Goal: Task Accomplishment & Management: Use online tool/utility

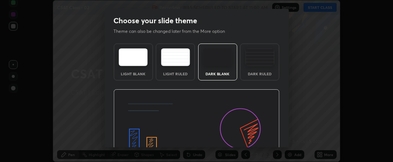
scroll to position [59, 0]
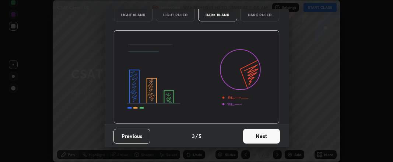
click at [250, 131] on button "Next" at bounding box center [261, 135] width 37 height 15
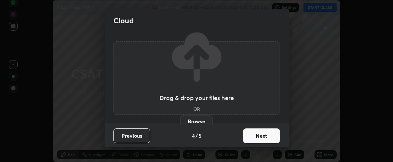
click at [252, 136] on button "Next" at bounding box center [261, 135] width 37 height 15
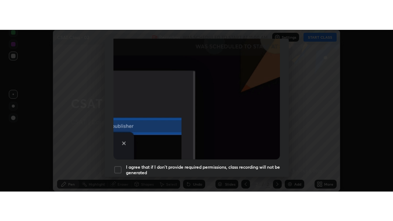
scroll to position [230, 0]
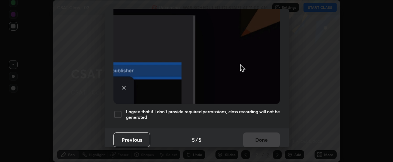
click at [117, 110] on div at bounding box center [117, 114] width 9 height 9
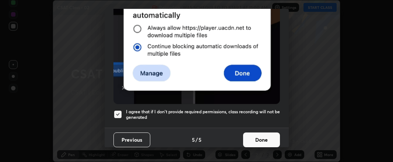
click at [250, 135] on button "Done" at bounding box center [261, 139] width 37 height 15
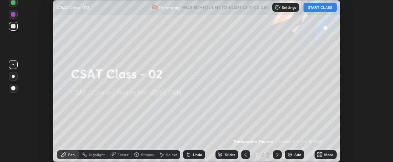
click at [323, 154] on div "More" at bounding box center [325, 154] width 22 height 9
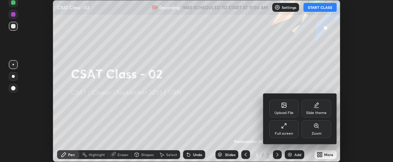
click at [291, 128] on div "Full screen" at bounding box center [283, 129] width 29 height 18
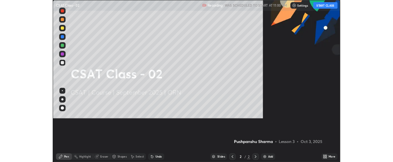
scroll to position [221, 393]
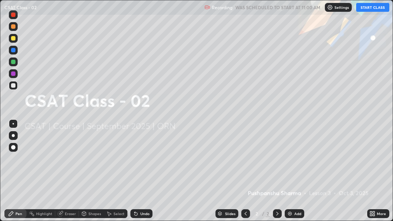
click at [376, 161] on div "More" at bounding box center [378, 213] width 22 height 9
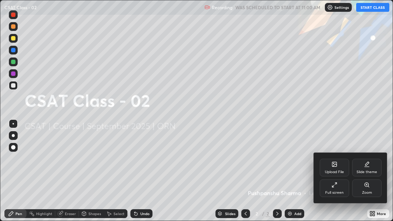
click at [332, 161] on div "Upload File" at bounding box center [334, 172] width 19 height 4
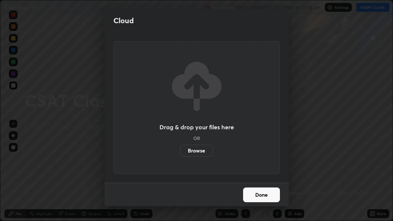
click at [201, 149] on label "Browse" at bounding box center [196, 151] width 33 height 12
click at [180, 149] on input "Browse" at bounding box center [180, 151] width 0 height 12
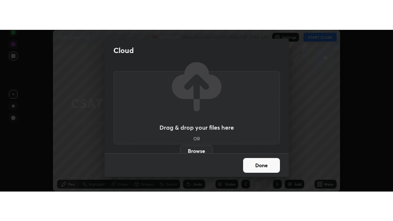
scroll to position [36638, 36407]
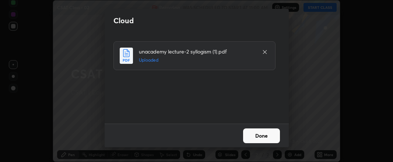
click at [257, 137] on button "Done" at bounding box center [261, 135] width 37 height 15
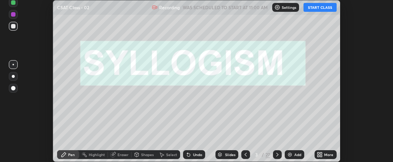
click at [318, 155] on icon at bounding box center [318, 156] width 2 height 2
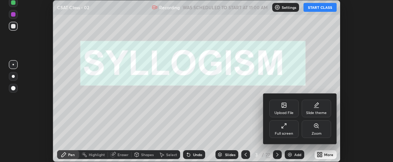
click at [286, 132] on div "Full screen" at bounding box center [284, 133] width 18 height 4
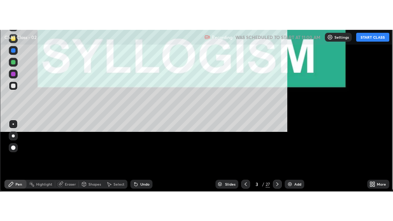
scroll to position [221, 393]
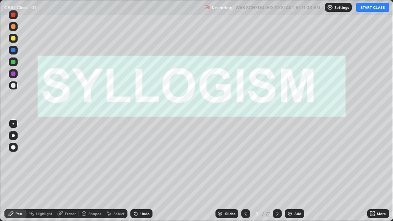
click at [365, 8] on button "START CLASS" at bounding box center [372, 7] width 33 height 9
click at [276, 161] on icon at bounding box center [277, 213] width 6 height 6
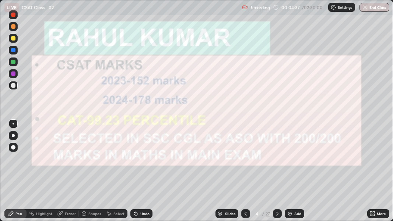
click at [289, 161] on img at bounding box center [290, 213] width 6 height 6
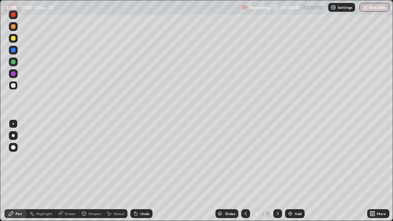
click at [23, 161] on div "Pen" at bounding box center [15, 213] width 22 height 9
click at [14, 73] on div at bounding box center [13, 73] width 4 height 4
click at [13, 135] on div at bounding box center [13, 135] width 3 height 3
click at [14, 84] on div at bounding box center [13, 85] width 4 height 4
click at [296, 161] on div "Add" at bounding box center [297, 214] width 7 height 4
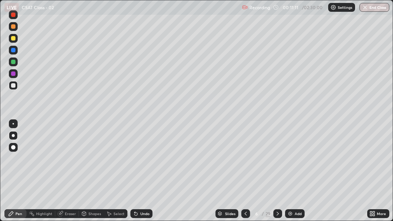
click at [13, 71] on div at bounding box center [13, 73] width 9 height 9
click at [241, 161] on div at bounding box center [245, 213] width 9 height 9
click at [14, 60] on div at bounding box center [13, 62] width 4 height 4
click at [290, 161] on img at bounding box center [290, 213] width 6 height 6
click at [274, 161] on div at bounding box center [277, 213] width 9 height 9
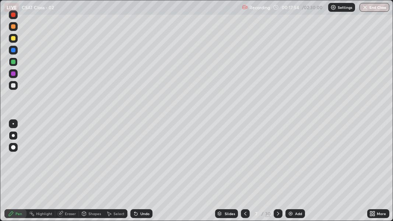
click at [246, 161] on icon at bounding box center [245, 213] width 6 height 6
click at [138, 161] on icon at bounding box center [136, 213] width 6 height 6
click at [12, 52] on div at bounding box center [13, 50] width 4 height 4
click at [291, 161] on img at bounding box center [290, 213] width 6 height 6
click at [14, 63] on div at bounding box center [13, 62] width 4 height 4
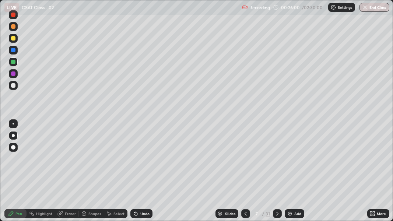
click at [292, 161] on img at bounding box center [290, 213] width 6 height 6
click at [140, 161] on div "Undo" at bounding box center [141, 213] width 22 height 9
click at [14, 74] on div at bounding box center [13, 73] width 4 height 4
click at [291, 161] on img at bounding box center [290, 213] width 6 height 6
click at [135, 161] on icon at bounding box center [135, 213] width 3 height 3
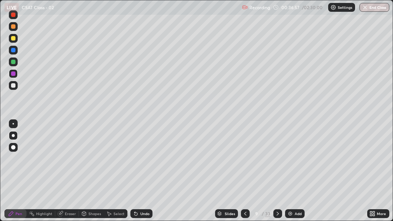
click at [137, 161] on icon at bounding box center [136, 213] width 6 height 6
click at [136, 161] on div "Undo" at bounding box center [141, 213] width 22 height 9
click at [137, 161] on div "Undo" at bounding box center [141, 213] width 22 height 9
click at [137, 161] on icon at bounding box center [136, 213] width 6 height 6
click at [136, 161] on icon at bounding box center [135, 213] width 3 height 3
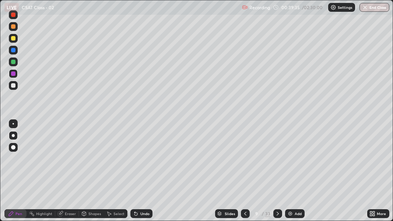
click at [137, 161] on icon at bounding box center [136, 213] width 6 height 6
click at [13, 85] on div at bounding box center [13, 85] width 4 height 4
click at [249, 14] on div "Recording" at bounding box center [256, 7] width 28 height 14
click at [289, 161] on img at bounding box center [290, 213] width 6 height 6
click at [14, 73] on div at bounding box center [13, 73] width 4 height 4
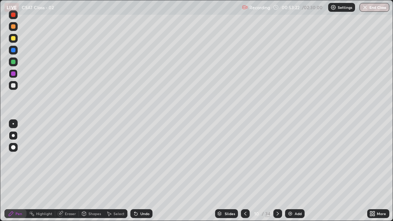
click at [294, 161] on div "Add" at bounding box center [295, 213] width 20 height 9
click at [247, 161] on div at bounding box center [245, 213] width 9 height 9
click at [279, 161] on icon at bounding box center [278, 213] width 6 height 6
click at [278, 161] on icon at bounding box center [278, 213] width 6 height 6
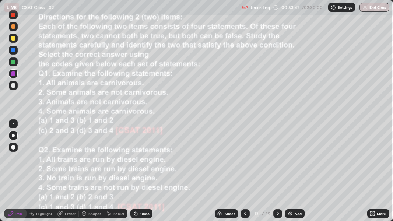
click at [245, 161] on div at bounding box center [245, 213] width 9 height 9
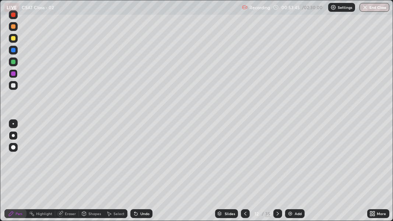
click at [289, 161] on img at bounding box center [290, 213] width 6 height 6
click at [14, 85] on div at bounding box center [13, 85] width 4 height 4
click at [291, 161] on img at bounding box center [290, 213] width 6 height 6
click at [13, 75] on div at bounding box center [13, 73] width 4 height 4
click at [11, 63] on div at bounding box center [13, 62] width 4 height 4
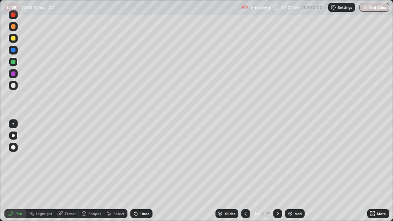
click at [289, 161] on img at bounding box center [290, 213] width 6 height 6
click at [141, 161] on div "Undo" at bounding box center [144, 214] width 9 height 4
click at [13, 73] on div at bounding box center [13, 73] width 4 height 4
click at [247, 161] on icon at bounding box center [245, 213] width 6 height 6
click at [247, 161] on div at bounding box center [245, 213] width 9 height 9
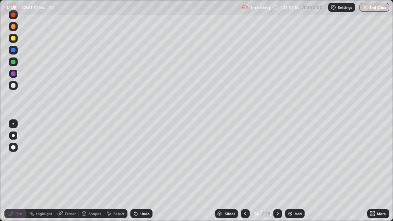
click at [244, 161] on icon at bounding box center [245, 213] width 6 height 6
click at [244, 161] on icon at bounding box center [245, 214] width 2 height 4
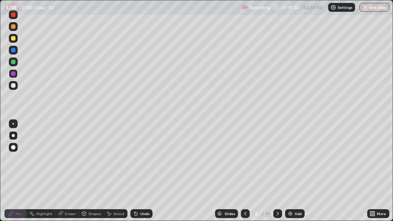
click at [244, 161] on icon at bounding box center [245, 213] width 6 height 6
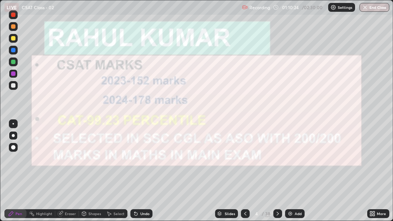
click at [277, 161] on icon at bounding box center [278, 213] width 6 height 6
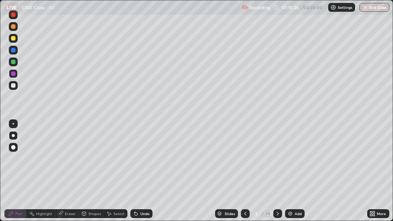
click at [276, 161] on icon at bounding box center [278, 213] width 6 height 6
click at [277, 161] on icon at bounding box center [278, 213] width 6 height 6
click at [276, 161] on icon at bounding box center [278, 213] width 6 height 6
click at [277, 161] on icon at bounding box center [278, 213] width 6 height 6
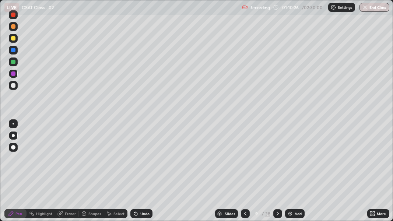
click at [277, 161] on icon at bounding box center [278, 213] width 6 height 6
click at [276, 161] on icon at bounding box center [278, 213] width 6 height 6
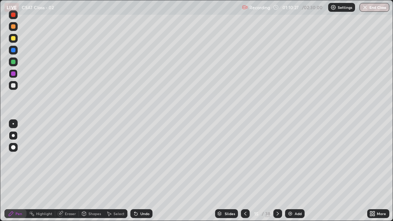
click at [276, 161] on icon at bounding box center [278, 213] width 6 height 6
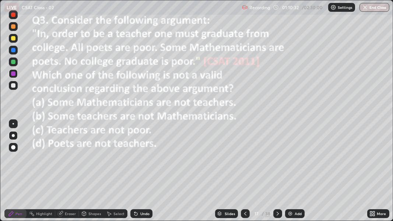
click at [276, 161] on icon at bounding box center [277, 214] width 2 height 4
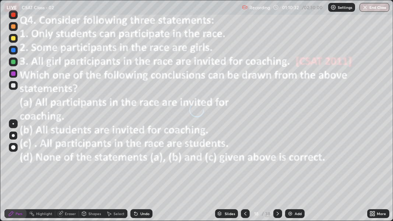
click at [277, 161] on icon at bounding box center [278, 213] width 6 height 6
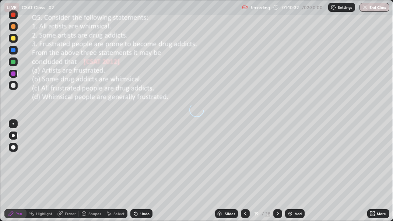
click at [277, 161] on icon at bounding box center [278, 213] width 6 height 6
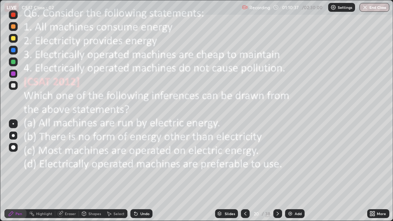
click at [277, 161] on icon at bounding box center [278, 213] width 6 height 6
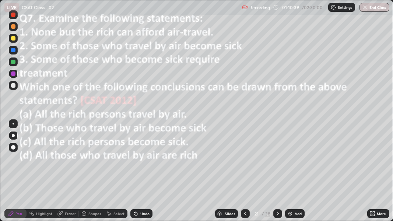
click at [276, 161] on icon at bounding box center [278, 213] width 6 height 6
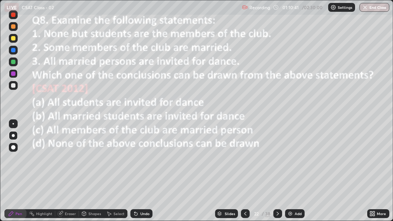
click at [277, 161] on icon at bounding box center [278, 213] width 6 height 6
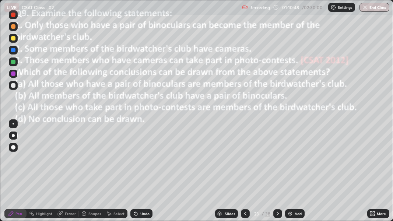
click at [277, 161] on icon at bounding box center [278, 213] width 6 height 6
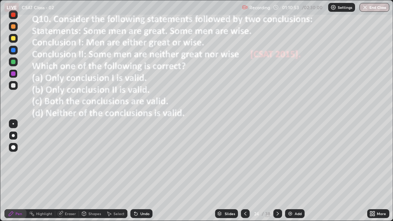
click at [277, 161] on icon at bounding box center [278, 213] width 6 height 6
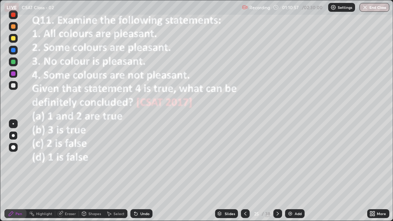
click at [276, 161] on icon at bounding box center [278, 213] width 6 height 6
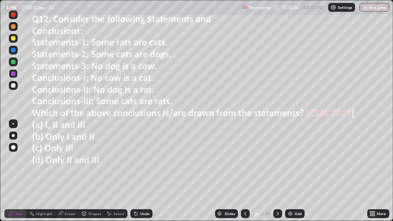
click at [13, 74] on div at bounding box center [13, 73] width 4 height 4
click at [277, 161] on icon at bounding box center [278, 213] width 6 height 6
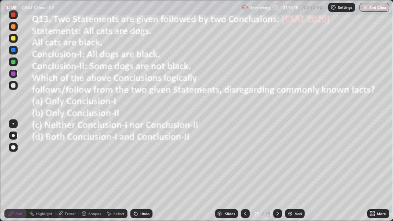
click at [136, 161] on icon at bounding box center [136, 213] width 6 height 6
click at [137, 161] on icon at bounding box center [136, 213] width 6 height 6
click at [138, 161] on div "Undo" at bounding box center [141, 213] width 22 height 9
click at [137, 161] on icon at bounding box center [136, 213] width 6 height 6
click at [138, 161] on div "Undo" at bounding box center [141, 213] width 22 height 9
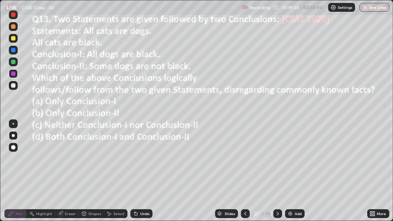
click at [277, 161] on icon at bounding box center [278, 213] width 6 height 6
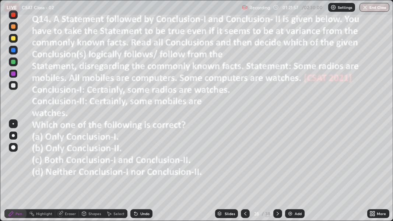
click at [11, 88] on div at bounding box center [13, 85] width 9 height 9
click at [14, 61] on div at bounding box center [13, 62] width 4 height 4
click at [13, 62] on div at bounding box center [13, 62] width 4 height 4
click at [277, 161] on icon at bounding box center [278, 213] width 6 height 6
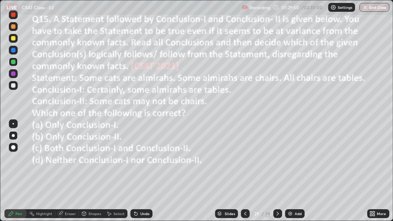
click at [277, 161] on icon at bounding box center [278, 213] width 6 height 6
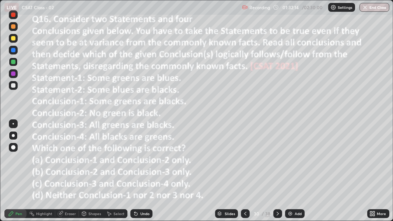
click at [276, 161] on icon at bounding box center [278, 213] width 6 height 6
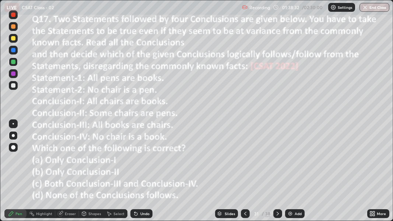
click at [277, 161] on icon at bounding box center [278, 213] width 6 height 6
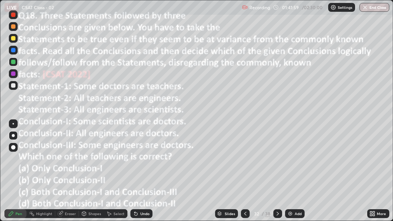
click at [277, 161] on icon at bounding box center [278, 213] width 6 height 6
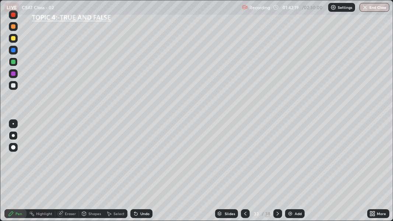
click at [277, 161] on icon at bounding box center [278, 213] width 6 height 6
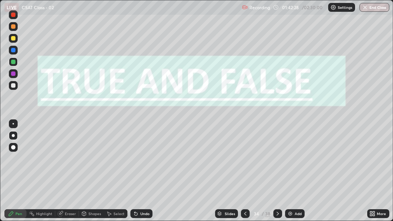
click at [277, 161] on icon at bounding box center [278, 213] width 6 height 6
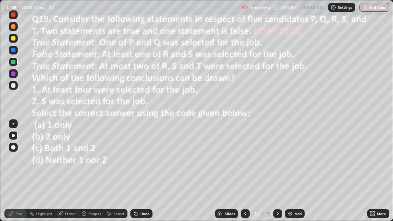
click at [11, 72] on div at bounding box center [13, 73] width 4 height 4
click at [277, 161] on icon at bounding box center [278, 213] width 6 height 6
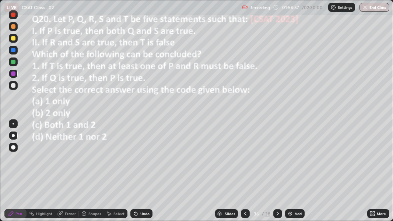
click at [277, 161] on icon at bounding box center [278, 213] width 6 height 6
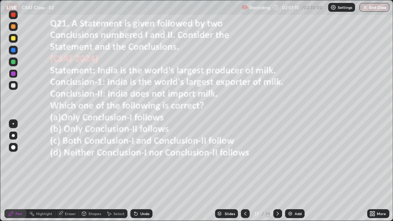
click at [277, 161] on icon at bounding box center [278, 213] width 6 height 6
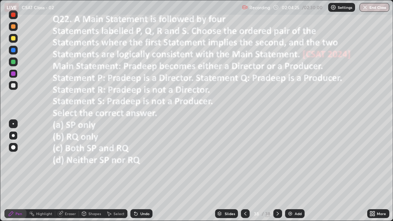
click at [248, 161] on div at bounding box center [245, 213] width 9 height 9
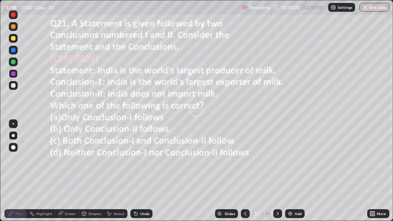
click at [248, 161] on div at bounding box center [245, 213] width 9 height 9
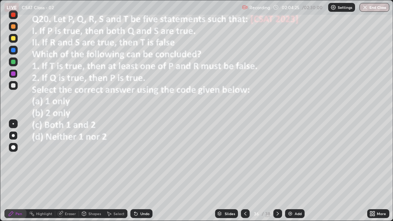
click at [244, 161] on icon at bounding box center [245, 213] width 6 height 6
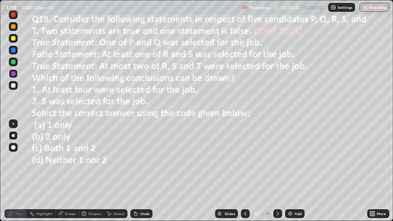
click at [244, 161] on icon at bounding box center [245, 213] width 6 height 6
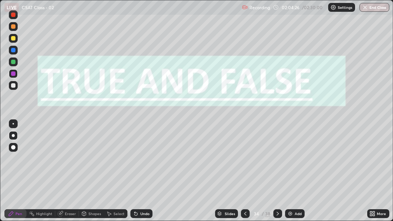
click at [244, 161] on icon at bounding box center [245, 213] width 6 height 6
click at [245, 161] on icon at bounding box center [245, 214] width 2 height 4
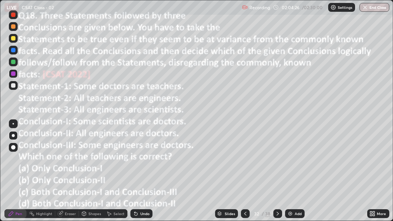
click at [245, 161] on icon at bounding box center [245, 213] width 6 height 6
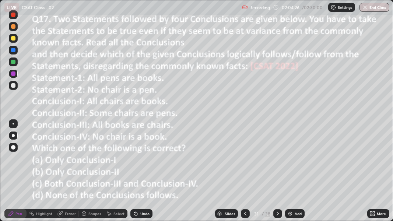
click at [245, 161] on icon at bounding box center [245, 214] width 2 height 4
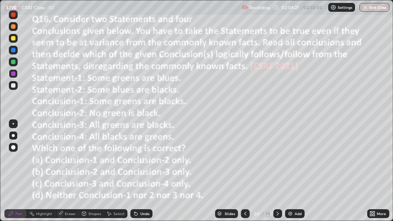
click at [244, 161] on icon at bounding box center [245, 213] width 6 height 6
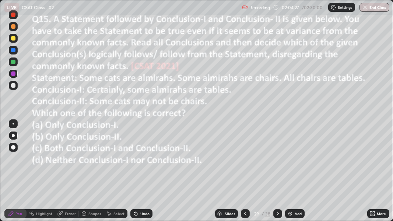
click at [245, 161] on icon at bounding box center [245, 214] width 2 height 4
click at [244, 161] on icon at bounding box center [245, 213] width 6 height 6
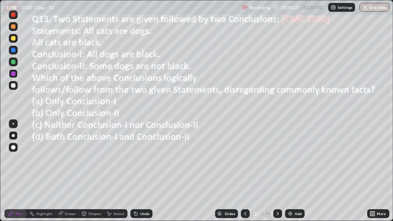
click at [246, 161] on icon at bounding box center [245, 213] width 6 height 6
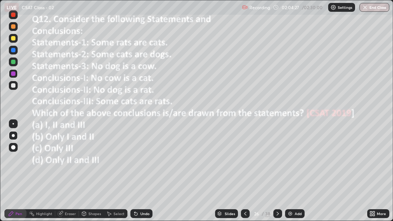
click at [245, 161] on icon at bounding box center [245, 213] width 6 height 6
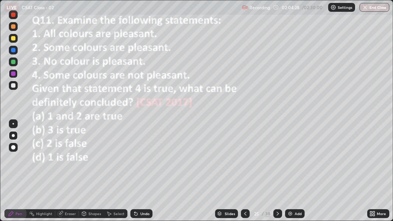
click at [244, 161] on icon at bounding box center [245, 213] width 6 height 6
click at [245, 161] on icon at bounding box center [245, 214] width 2 height 4
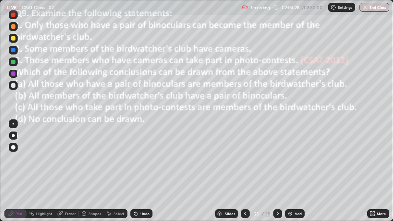
click at [244, 161] on icon at bounding box center [245, 213] width 6 height 6
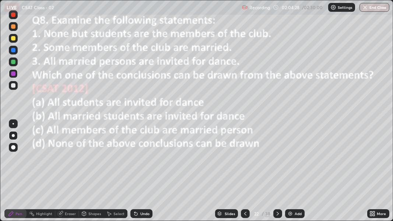
click at [245, 161] on icon at bounding box center [245, 214] width 2 height 4
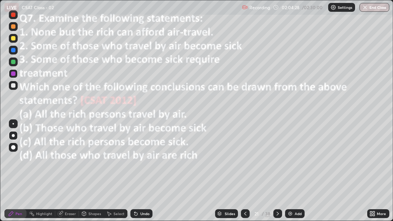
click at [244, 161] on icon at bounding box center [245, 213] width 6 height 6
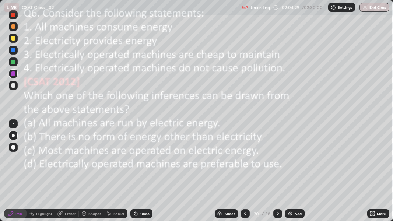
click at [245, 161] on icon at bounding box center [245, 213] width 6 height 6
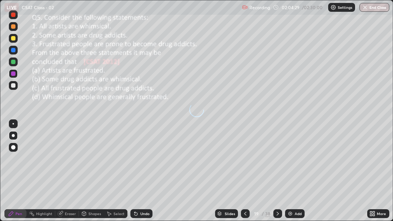
click at [245, 161] on icon at bounding box center [245, 214] width 2 height 4
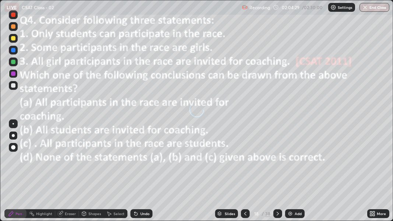
click at [245, 161] on icon at bounding box center [245, 213] width 6 height 6
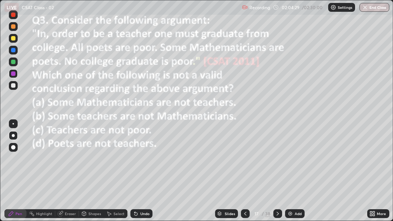
click at [244, 161] on icon at bounding box center [245, 213] width 6 height 6
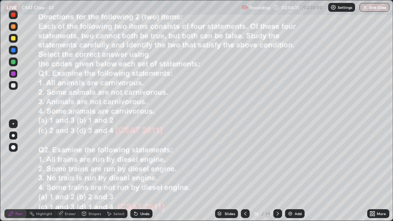
click at [244, 161] on icon at bounding box center [245, 213] width 6 height 6
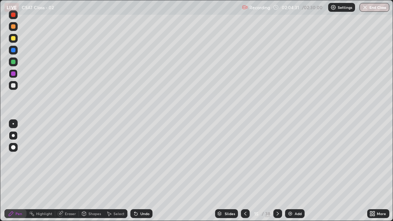
click at [245, 161] on icon at bounding box center [245, 213] width 6 height 6
click at [244, 161] on icon at bounding box center [245, 213] width 6 height 6
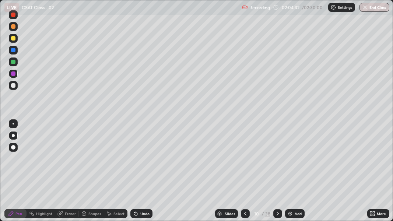
click at [244, 161] on icon at bounding box center [245, 213] width 6 height 6
click at [248, 161] on div at bounding box center [245, 213] width 9 height 9
click at [245, 161] on icon at bounding box center [245, 213] width 6 height 6
click at [244, 161] on icon at bounding box center [245, 213] width 6 height 6
click at [245, 161] on icon at bounding box center [245, 213] width 6 height 6
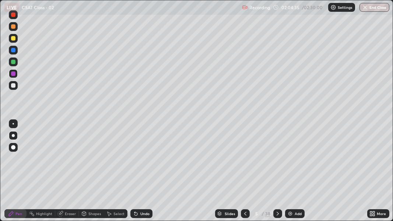
click at [245, 161] on icon at bounding box center [245, 213] width 6 height 6
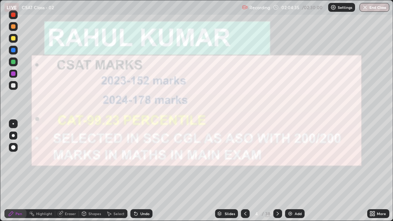
click at [244, 161] on icon at bounding box center [245, 213] width 6 height 6
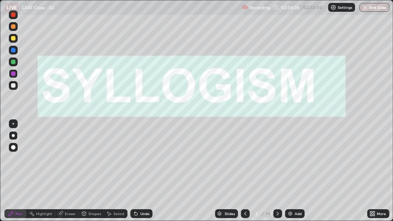
click at [276, 161] on icon at bounding box center [278, 213] width 6 height 6
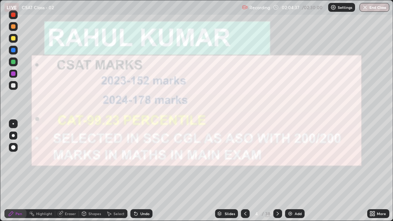
click at [277, 161] on icon at bounding box center [278, 213] width 6 height 6
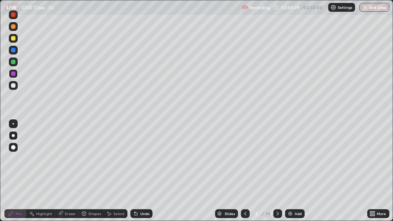
click at [276, 161] on icon at bounding box center [277, 214] width 2 height 4
click at [277, 161] on icon at bounding box center [278, 213] width 6 height 6
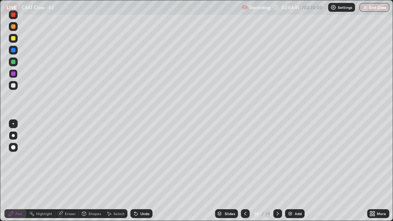
click at [277, 161] on icon at bounding box center [278, 213] width 6 height 6
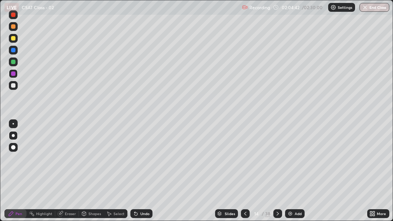
click at [277, 161] on icon at bounding box center [278, 213] width 6 height 6
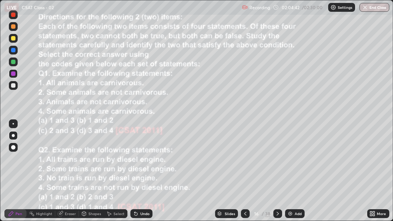
click at [275, 161] on icon at bounding box center [278, 213] width 6 height 6
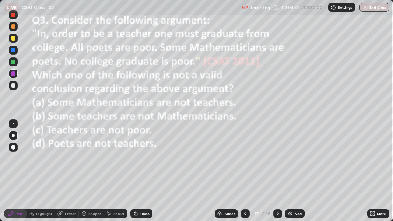
click at [275, 161] on icon at bounding box center [278, 213] width 6 height 6
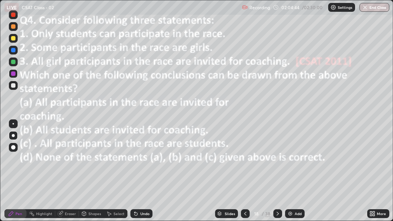
click at [244, 161] on icon at bounding box center [245, 213] width 6 height 6
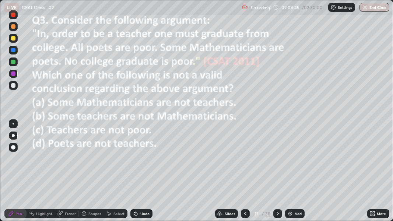
click at [248, 161] on div at bounding box center [245, 213] width 9 height 9
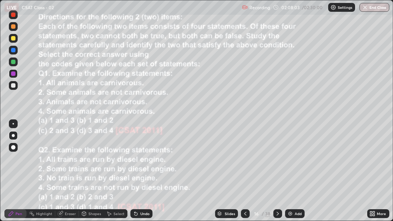
click at [277, 161] on icon at bounding box center [278, 213] width 6 height 6
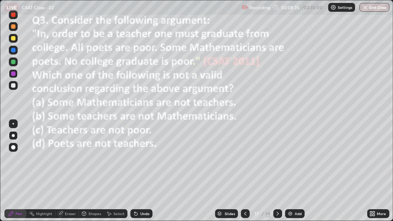
click at [276, 161] on icon at bounding box center [278, 213] width 6 height 6
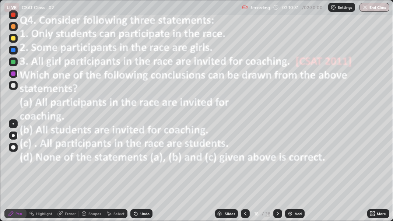
click at [277, 161] on icon at bounding box center [278, 213] width 6 height 6
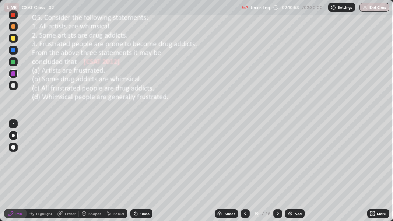
click at [372, 161] on icon at bounding box center [372, 213] width 6 height 6
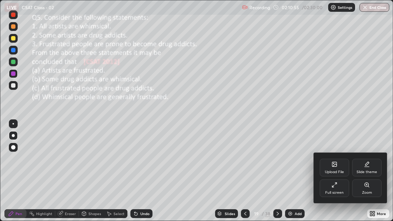
click at [369, 161] on div "Zoom" at bounding box center [366, 188] width 29 height 18
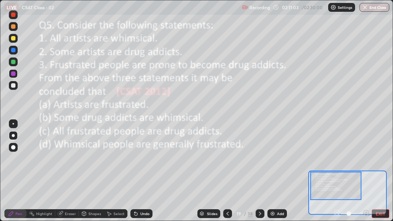
click at [379, 161] on button "EXIT" at bounding box center [380, 213] width 18 height 9
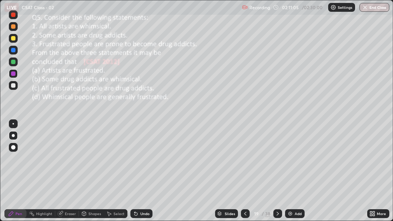
click at [373, 161] on icon at bounding box center [374, 215] width 2 height 2
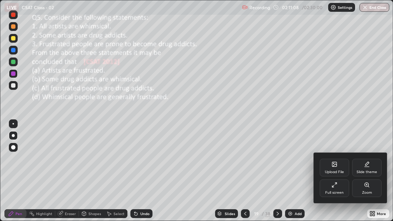
click at [367, 161] on icon at bounding box center [367, 185] width 6 height 6
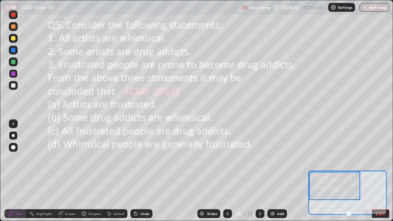
click at [259, 161] on icon at bounding box center [260, 213] width 6 height 6
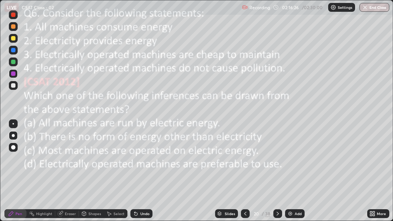
click at [276, 161] on icon at bounding box center [278, 213] width 6 height 6
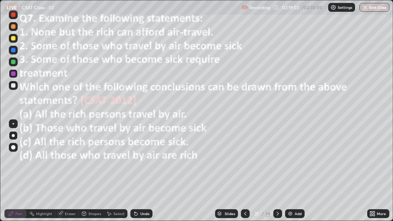
click at [277, 161] on icon at bounding box center [278, 213] width 6 height 6
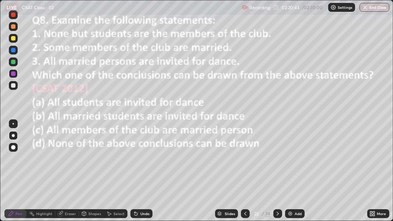
click at [276, 161] on icon at bounding box center [277, 214] width 2 height 4
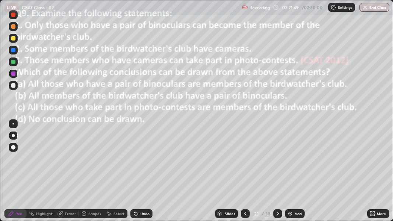
click at [13, 72] on div at bounding box center [13, 73] width 4 height 4
click at [13, 60] on div at bounding box center [13, 62] width 4 height 4
click at [13, 62] on div at bounding box center [13, 62] width 4 height 4
click at [372, 161] on icon at bounding box center [372, 213] width 6 height 6
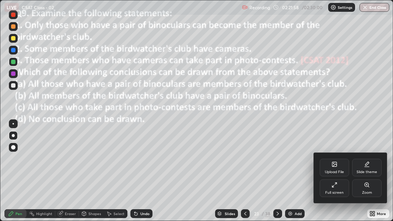
click at [202, 149] on div at bounding box center [196, 110] width 393 height 221
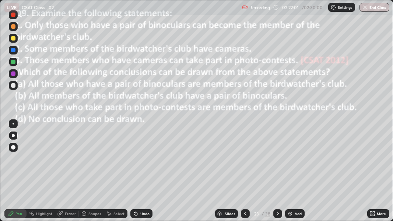
click at [139, 161] on div "Undo" at bounding box center [141, 213] width 22 height 9
click at [275, 161] on icon at bounding box center [278, 213] width 6 height 6
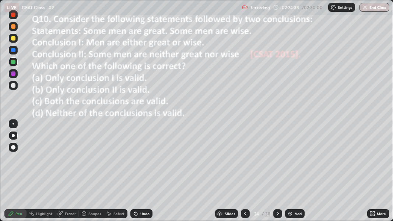
click at [280, 161] on div at bounding box center [277, 213] width 9 height 9
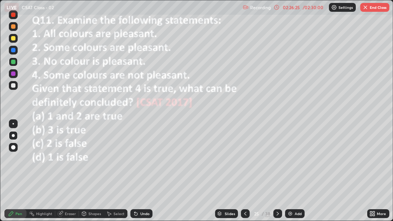
click at [372, 8] on button "End Class" at bounding box center [374, 7] width 29 height 9
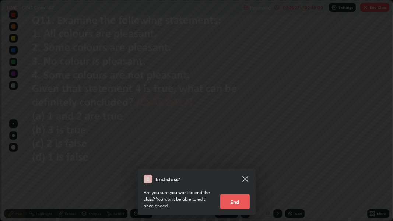
click at [233, 161] on button "End" at bounding box center [234, 201] width 29 height 15
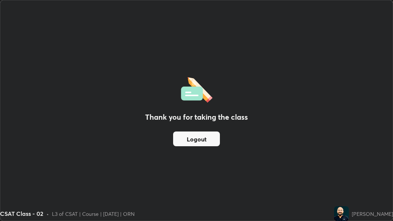
click at [154, 161] on div "Thank you for taking the class Logout" at bounding box center [196, 110] width 392 height 220
